Goal: Task Accomplishment & Management: Manage account settings

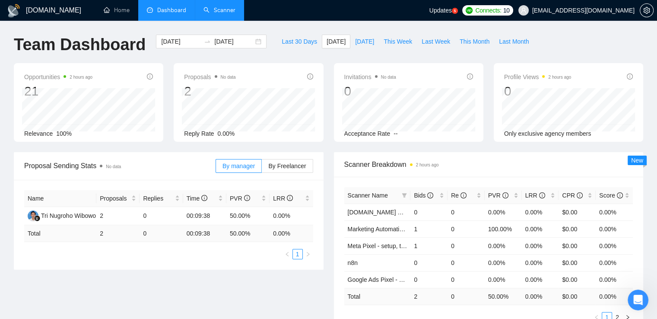
click at [224, 9] on link "Scanner" at bounding box center [220, 9] width 32 height 7
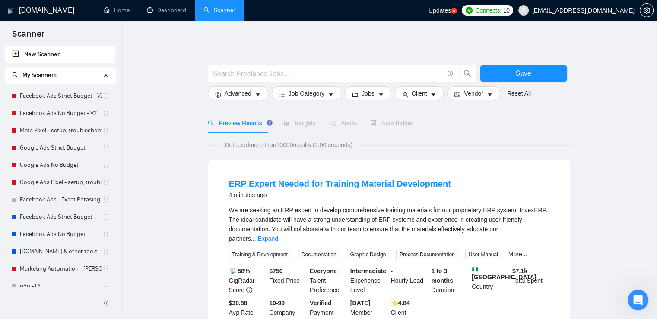
click at [384, 127] on div "Auto Bidder" at bounding box center [391, 123] width 43 height 10
click at [73, 97] on link "Facebook Ads Strict Budget - V2" at bounding box center [61, 95] width 83 height 17
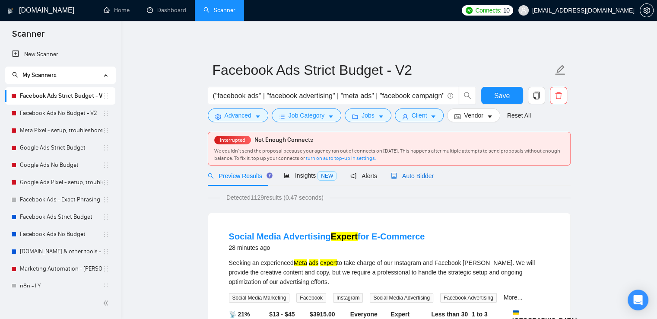
click at [410, 175] on span "Auto Bidder" at bounding box center [412, 175] width 43 height 7
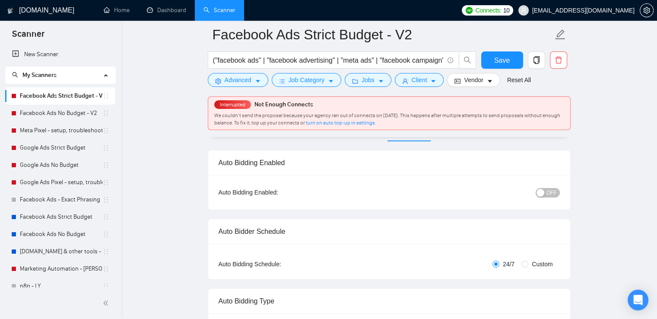
scroll to position [130, 0]
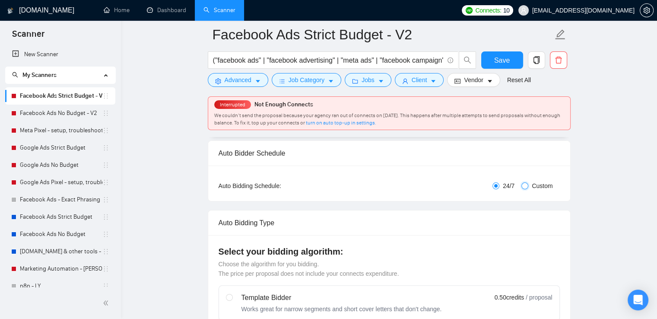
click at [523, 187] on input "Custom" at bounding box center [525, 185] width 7 height 7
radio input "true"
radio input "false"
checkbox input "true"
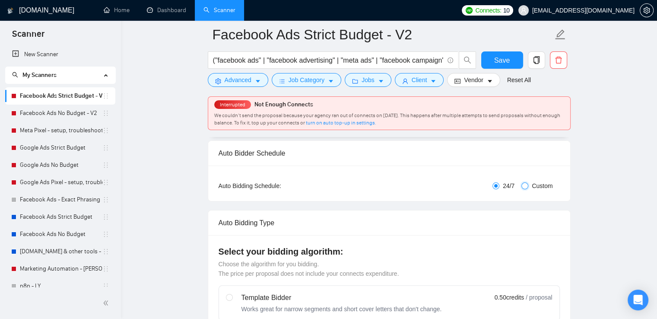
checkbox input "true"
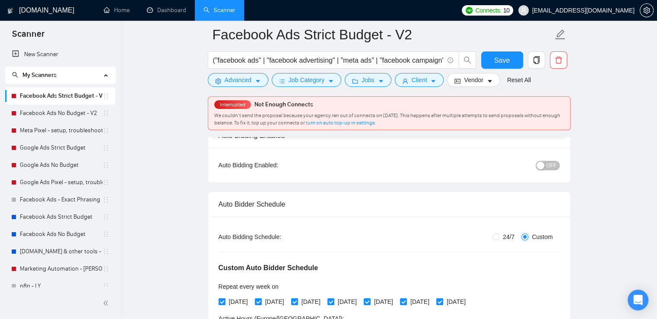
scroll to position [0, 0]
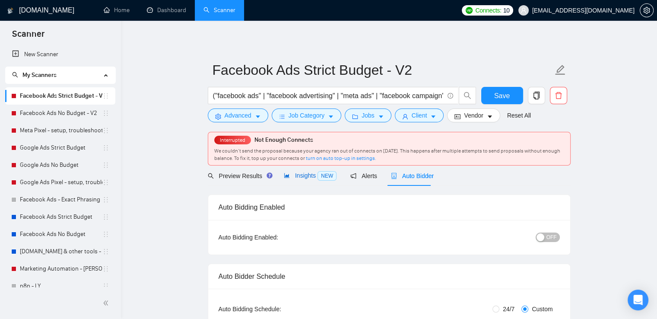
click at [306, 178] on span "Insights NEW" at bounding box center [310, 175] width 53 height 7
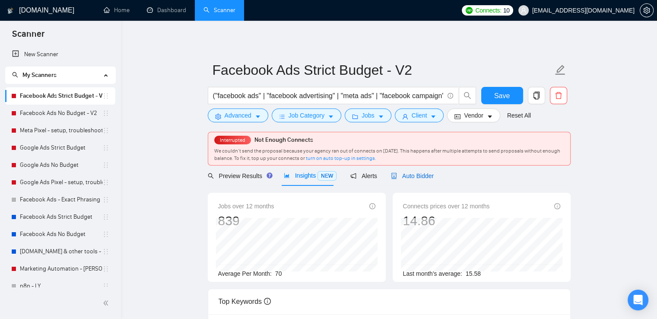
click at [430, 179] on span "Auto Bidder" at bounding box center [412, 175] width 43 height 7
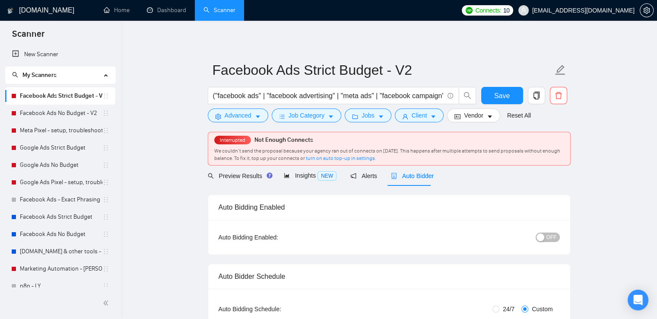
radio input "true"
radio input "false"
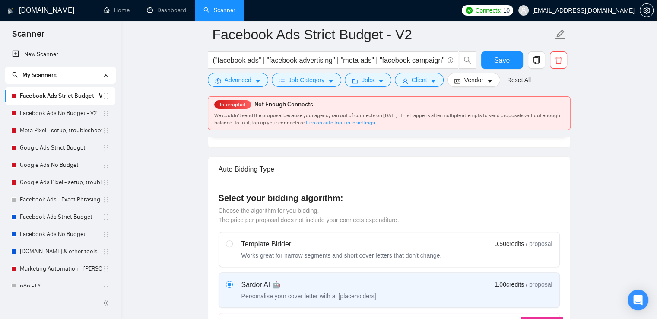
scroll to position [130, 0]
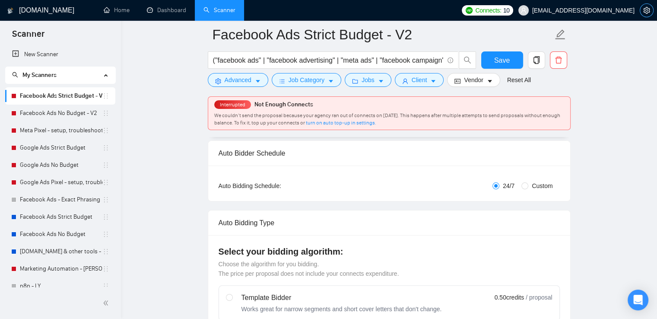
click at [650, 8] on span "setting" at bounding box center [647, 10] width 13 height 7
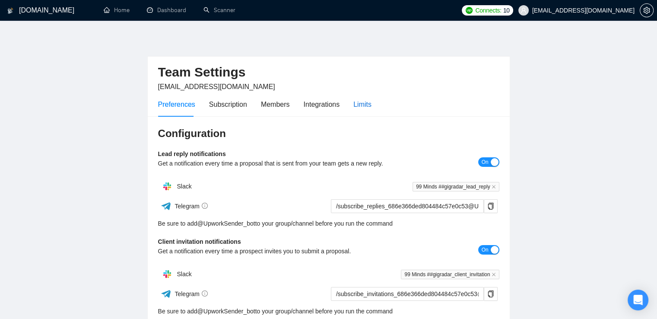
click at [356, 100] on div "Limits" at bounding box center [363, 104] width 18 height 11
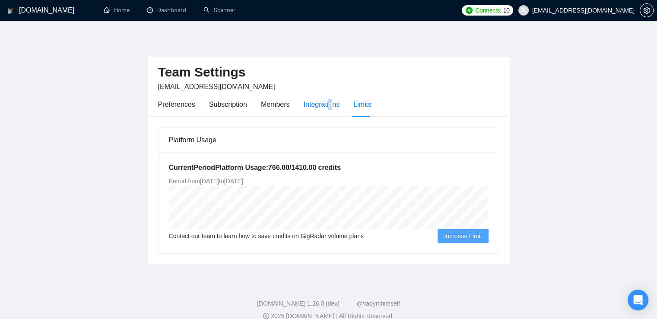
click at [329, 102] on div "Integrations" at bounding box center [322, 104] width 36 height 11
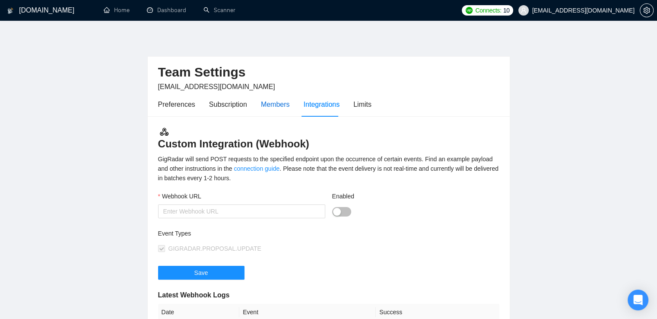
click at [275, 107] on div "Members" at bounding box center [275, 104] width 29 height 11
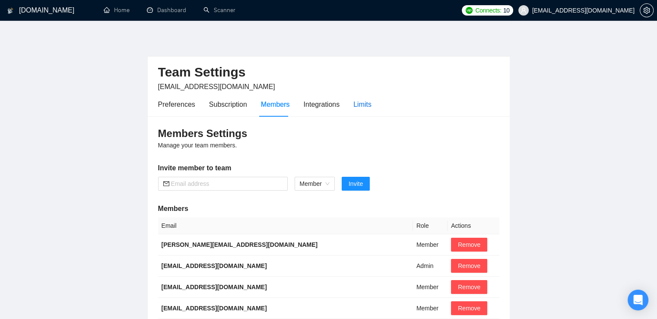
click at [359, 105] on div "Limits" at bounding box center [363, 104] width 18 height 11
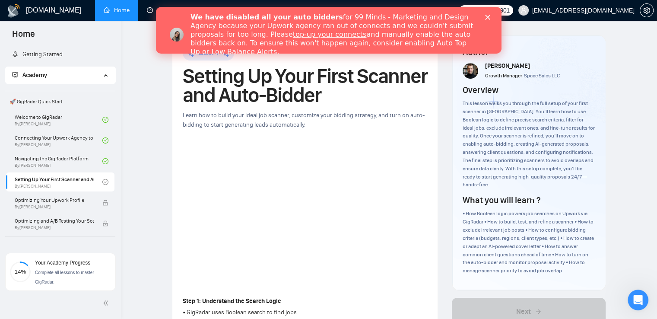
click at [488, 17] on icon "Закрыть" at bounding box center [487, 17] width 5 height 5
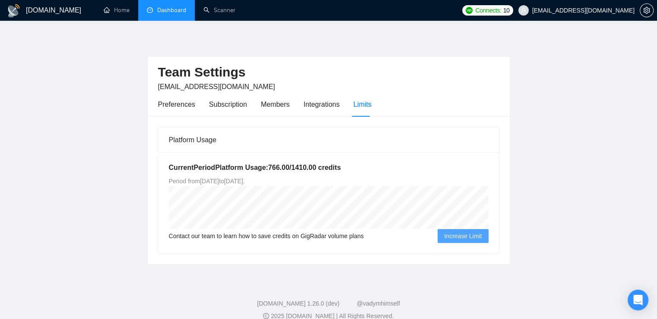
click at [170, 12] on link "Dashboard" at bounding box center [166, 9] width 39 height 7
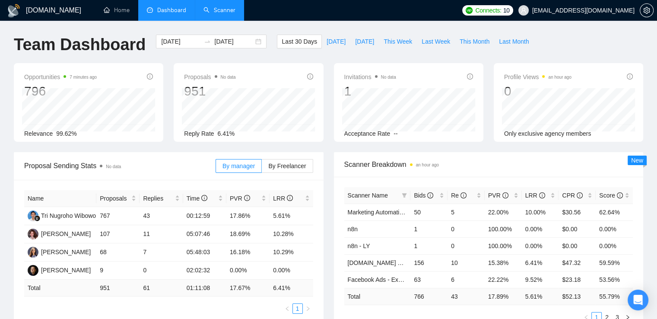
click at [220, 14] on link "Scanner" at bounding box center [220, 9] width 32 height 7
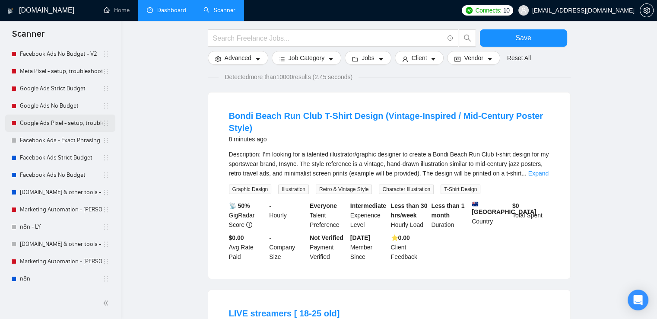
scroll to position [130, 0]
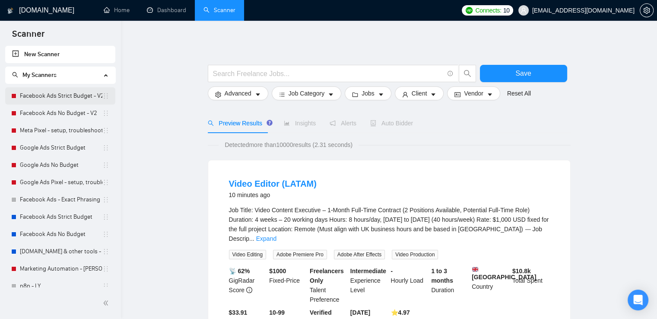
click at [34, 96] on link "Facebook Ads Strict Budget - V2" at bounding box center [61, 95] width 83 height 17
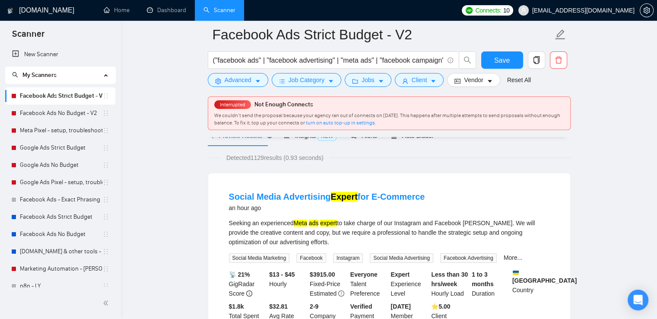
scroll to position [130, 0]
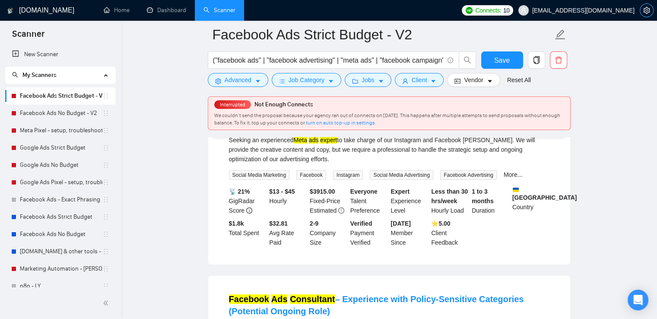
click at [645, 7] on icon "setting" at bounding box center [647, 10] width 7 height 7
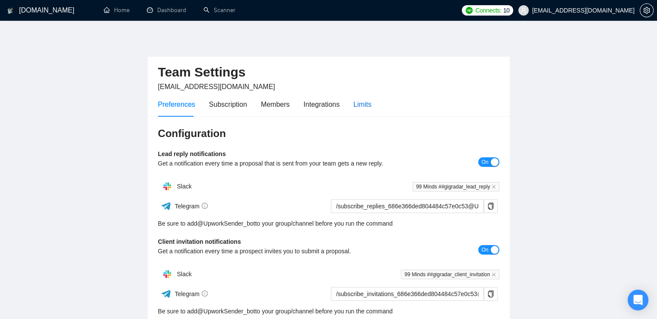
click at [365, 107] on div "Limits" at bounding box center [363, 104] width 18 height 11
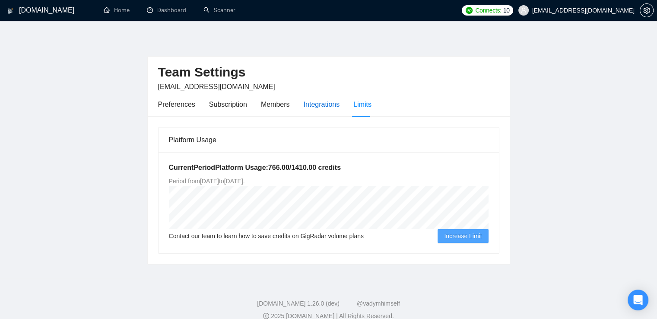
click at [325, 104] on div "Integrations" at bounding box center [322, 104] width 36 height 11
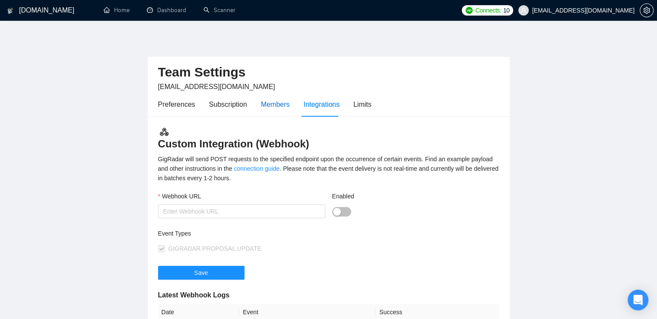
click at [270, 104] on div "Members" at bounding box center [275, 104] width 29 height 11
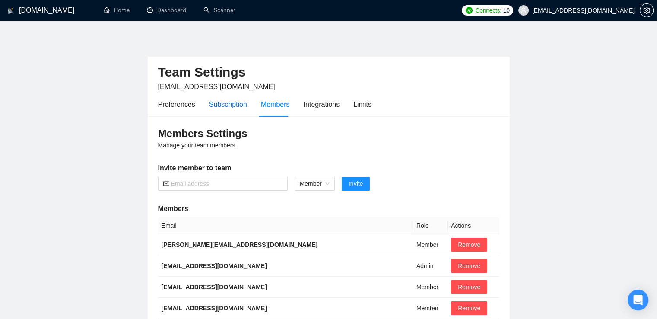
click at [225, 105] on div "Subscription" at bounding box center [228, 104] width 38 height 11
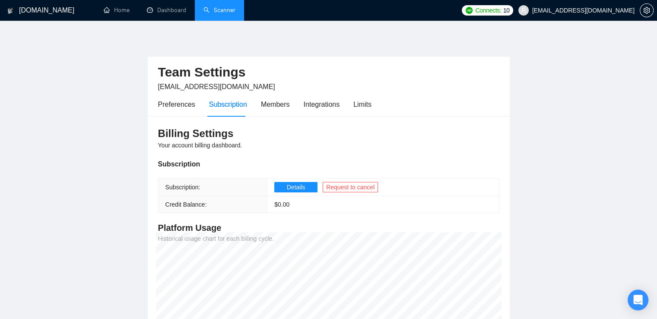
click at [225, 9] on link "Scanner" at bounding box center [220, 9] width 32 height 7
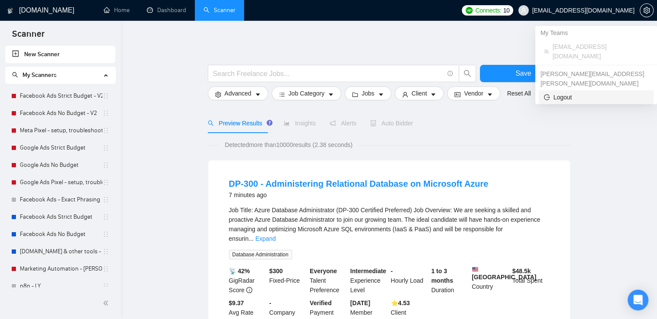
click at [581, 92] on span "Logout" at bounding box center [596, 97] width 105 height 10
